Goal: Task Accomplishment & Management: Manage account settings

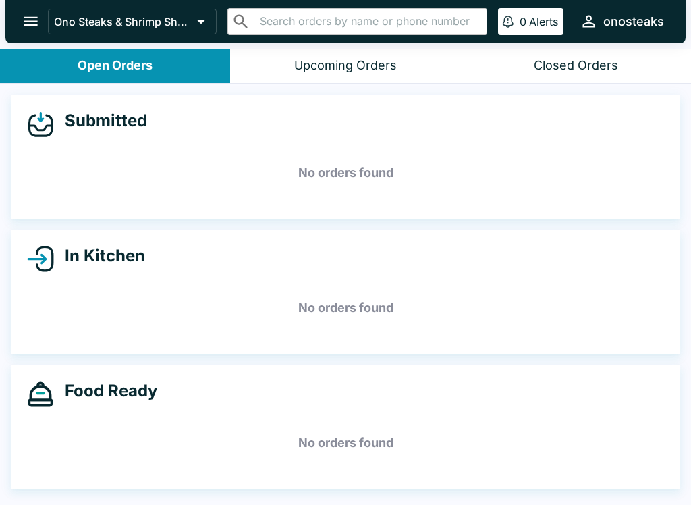
click at [31, 24] on icon "open drawer" at bounding box center [31, 21] width 18 height 18
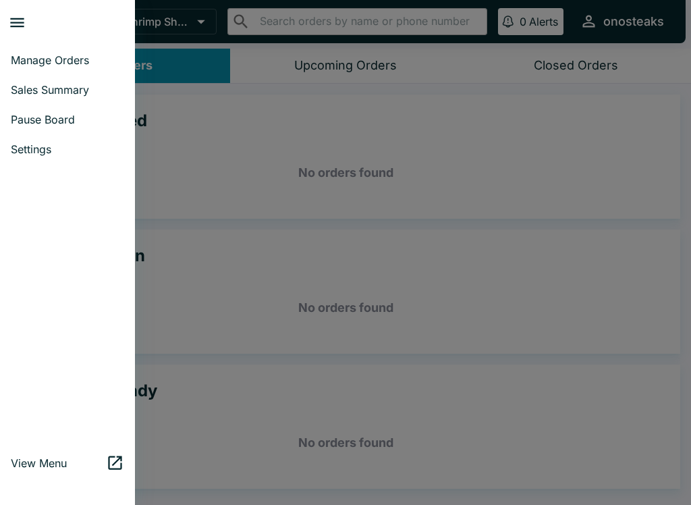
click at [49, 150] on span "Settings" at bounding box center [67, 148] width 113 height 13
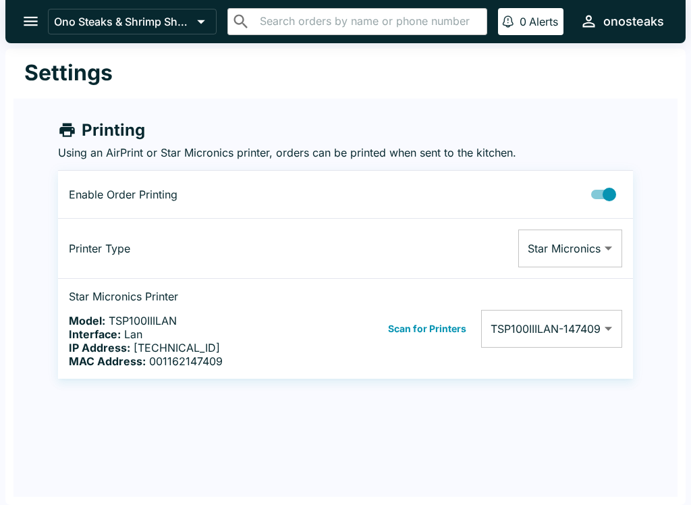
click at [34, 17] on icon "open drawer" at bounding box center [31, 21] width 18 height 18
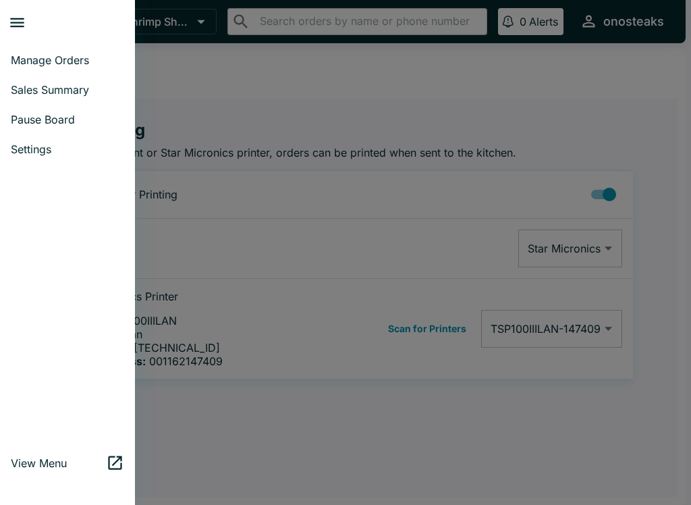
click at [26, 113] on span "Pause Board" at bounding box center [67, 119] width 113 height 13
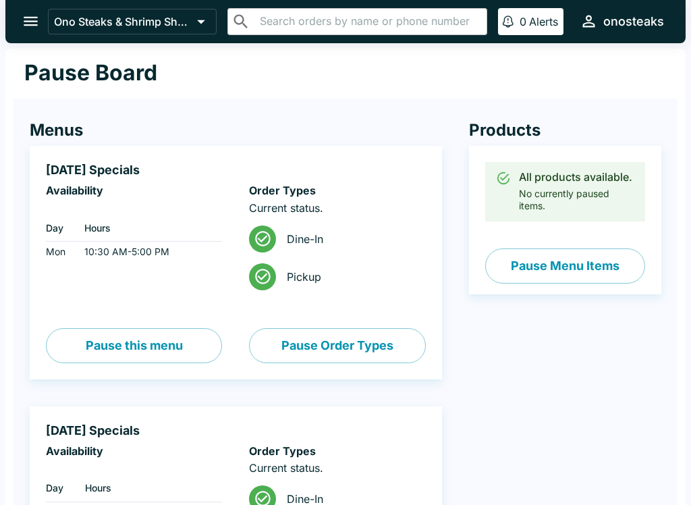
click at [38, 21] on icon "open drawer" at bounding box center [31, 21] width 18 height 18
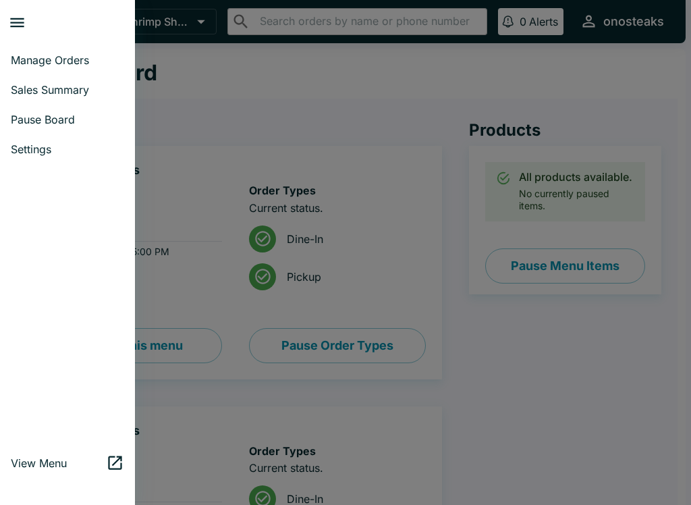
click at [28, 61] on span "Manage Orders" at bounding box center [67, 59] width 113 height 13
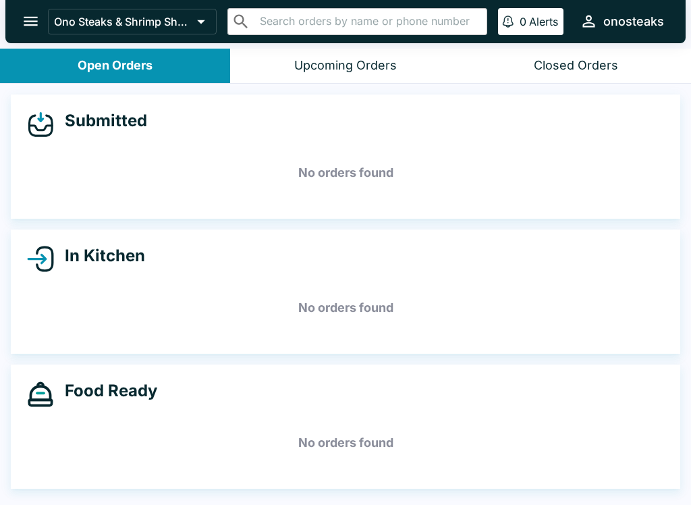
click at [277, 60] on button "Upcoming Orders" at bounding box center [345, 66] width 230 height 34
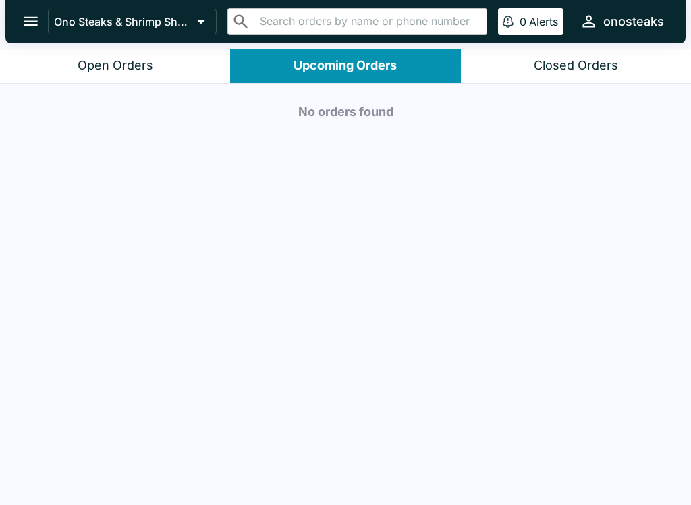
click at [52, 66] on button "Open Orders" at bounding box center [115, 66] width 230 height 34
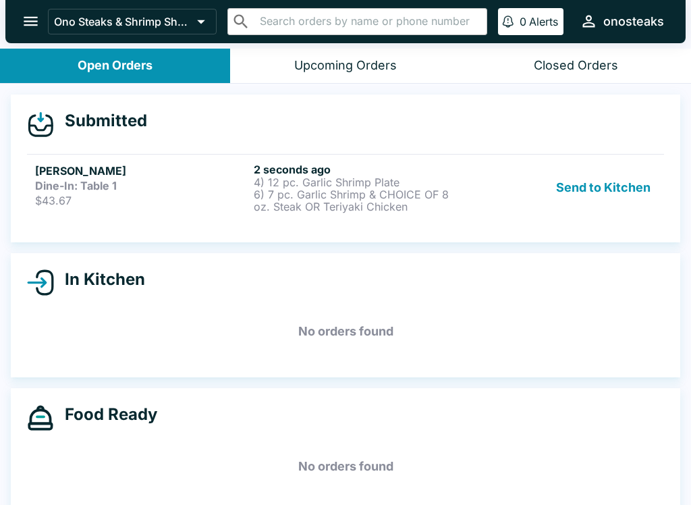
click at [370, 218] on link "[PERSON_NAME] Dine-In: Table 1 $43.67 2 seconds ago 4) 12 pc. Garlic Shrimp Pla…" at bounding box center [345, 187] width 637 height 67
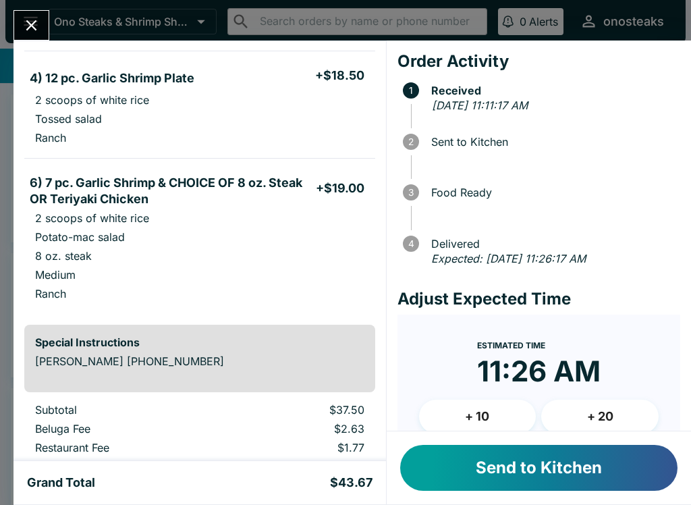
scroll to position [109, 0]
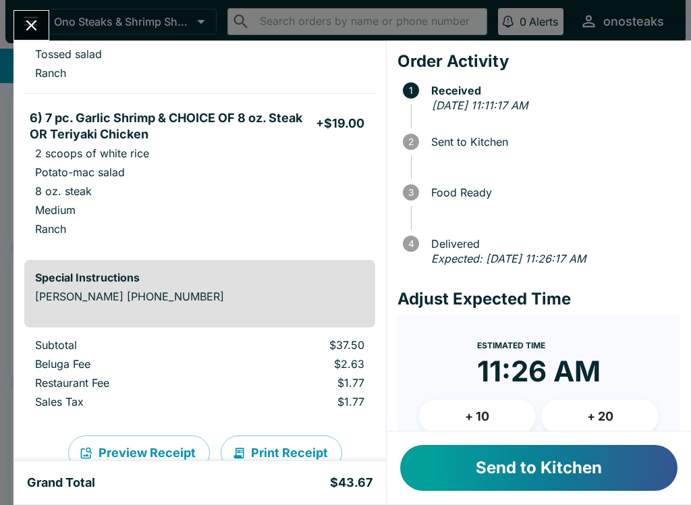
click at [512, 468] on button "Send to Kitchen" at bounding box center [538, 468] width 277 height 46
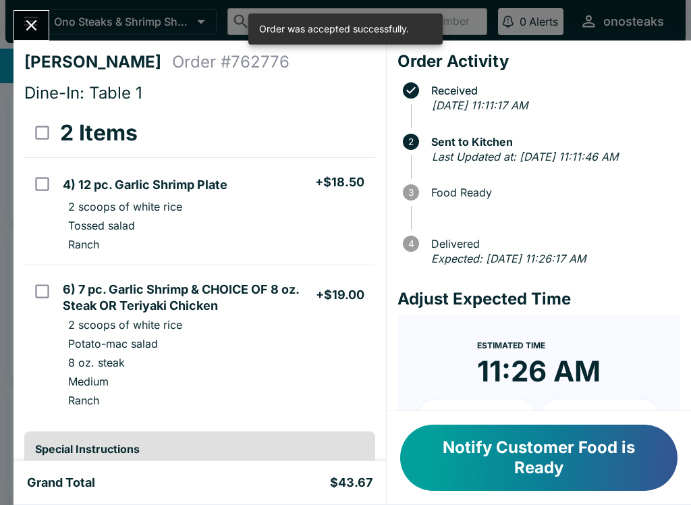
scroll to position [-1, 0]
click at [24, 26] on icon "Close" at bounding box center [31, 25] width 18 height 18
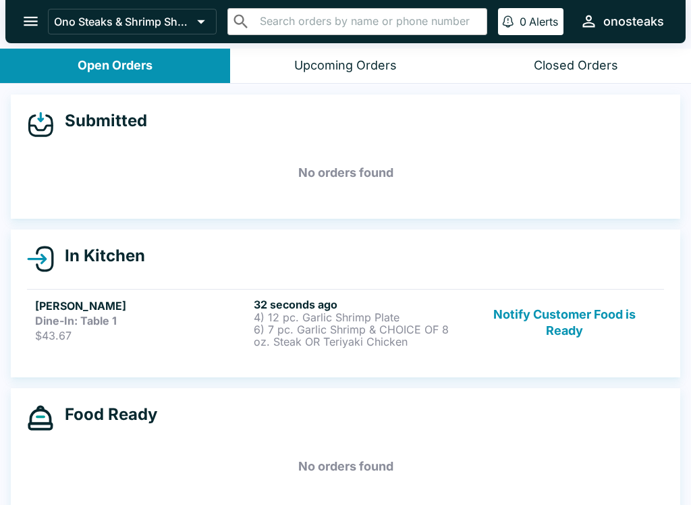
click at [567, 314] on button "Notify Customer Food is Ready" at bounding box center [564, 323] width 183 height 50
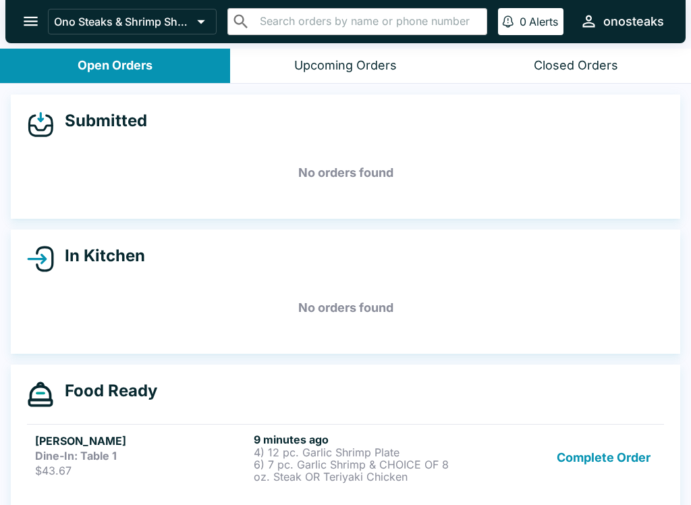
click at [618, 480] on button "Complete Order" at bounding box center [603, 458] width 105 height 50
